Goal: Task Accomplishment & Management: Use online tool/utility

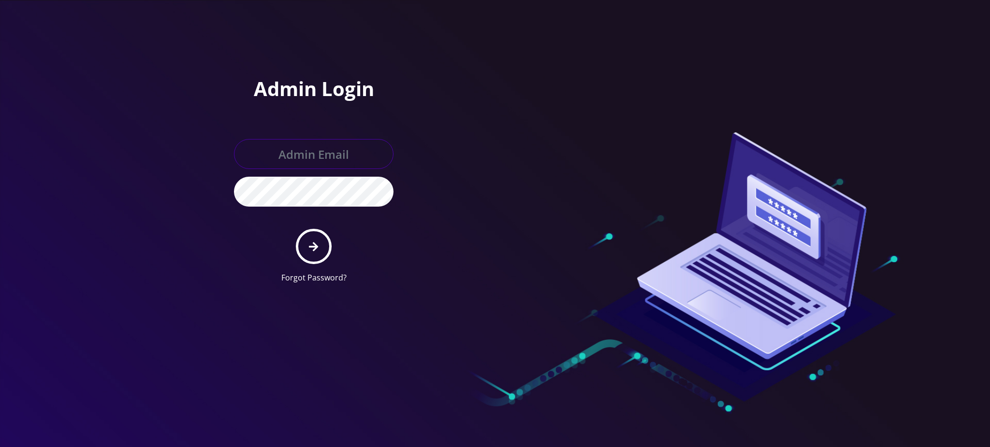
type input "rochelle@teltik.com"
click at [313, 245] on icon "submit" at bounding box center [313, 246] width 9 height 9
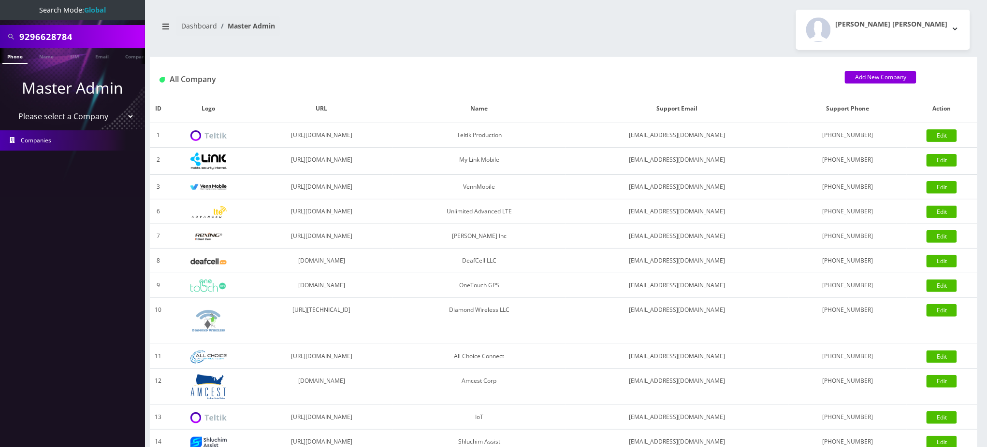
drag, startPoint x: 83, startPoint y: 36, endPoint x: 0, endPoint y: 7, distance: 87.4
click at [0, 7] on nav "Search Mode: Global 9296628784 Phone Name SIM Email Company Customer Master Adm…" at bounding box center [72, 223] width 145 height 447
paste input "4143887938"
type input "4143887938"
click at [13, 54] on link "Phone" at bounding box center [14, 56] width 25 height 16
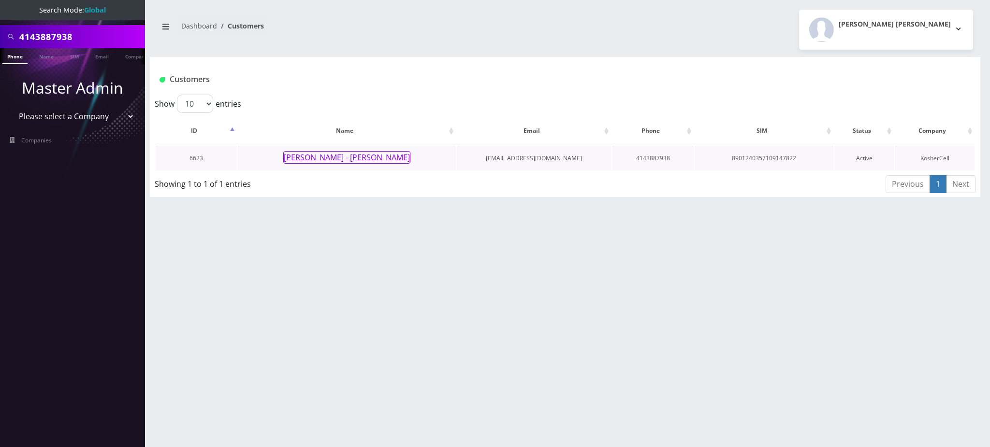
click at [353, 157] on button "Keser Yonah - Dovid Yarmish" at bounding box center [346, 157] width 127 height 13
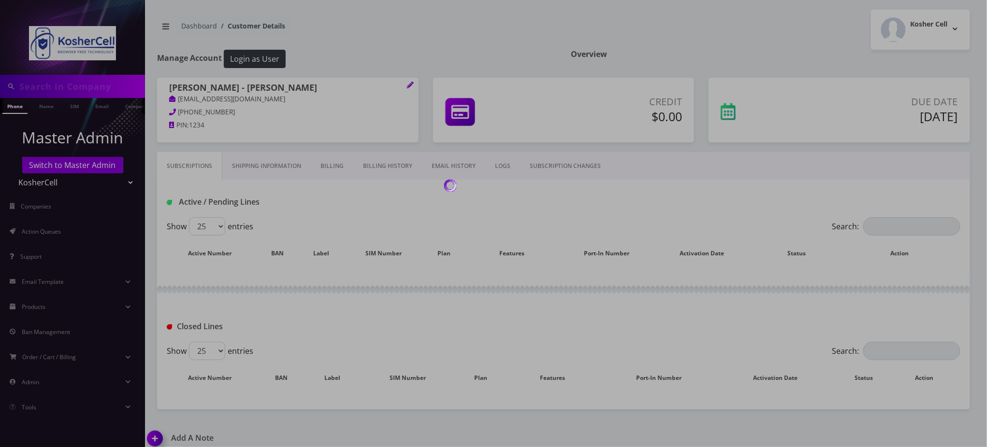
type input "4143887938"
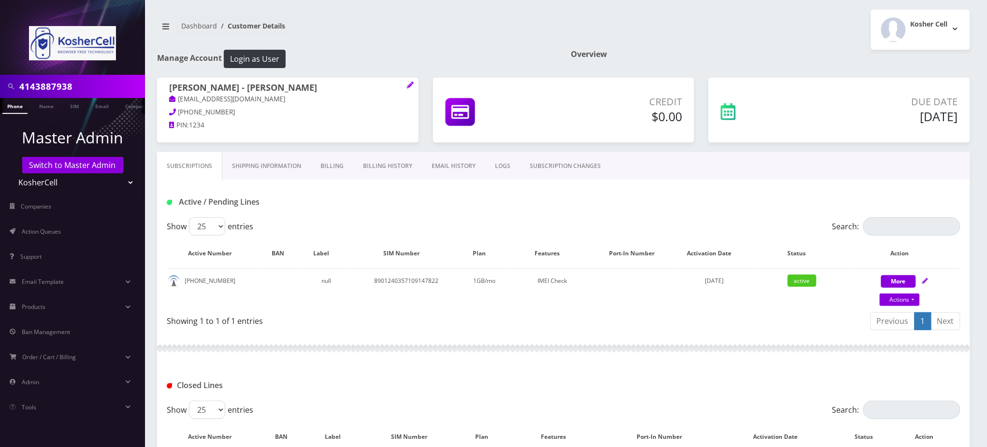
click at [421, 36] on nav "Dashboard Customer Details" at bounding box center [356, 30] width 399 height 28
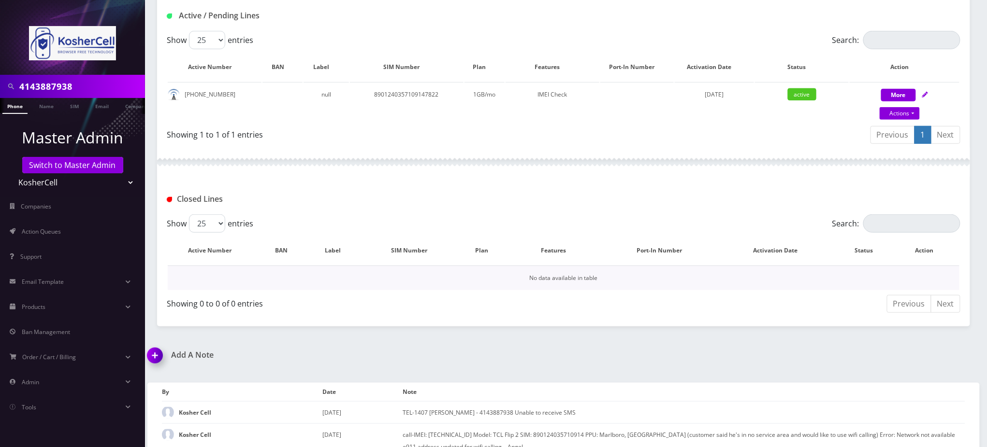
scroll to position [202, 0]
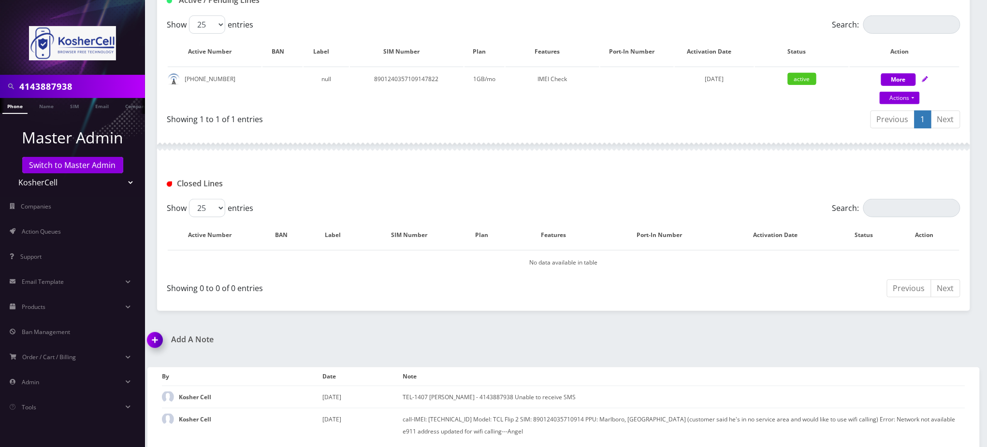
click at [519, 341] on h1 "Add A Note" at bounding box center [351, 339] width 409 height 9
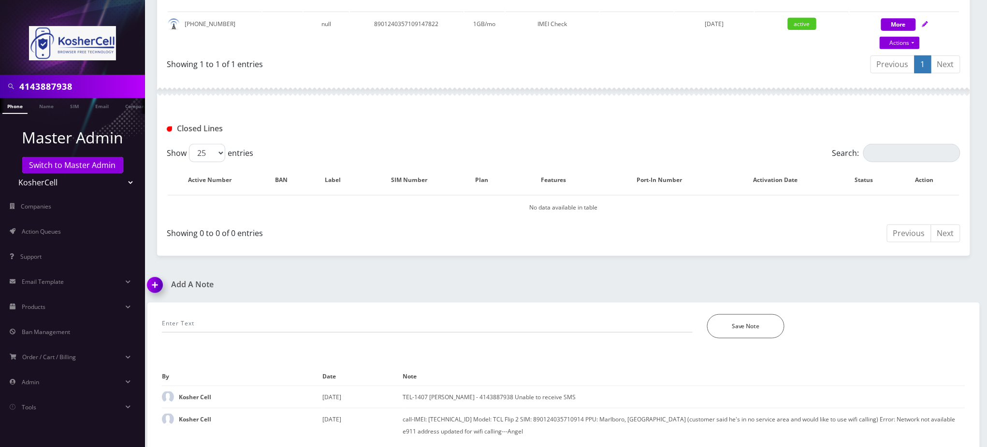
click at [527, 293] on div "Add A Note" at bounding box center [351, 291] width 423 height 23
